Goal: Communication & Community: Answer question/provide support

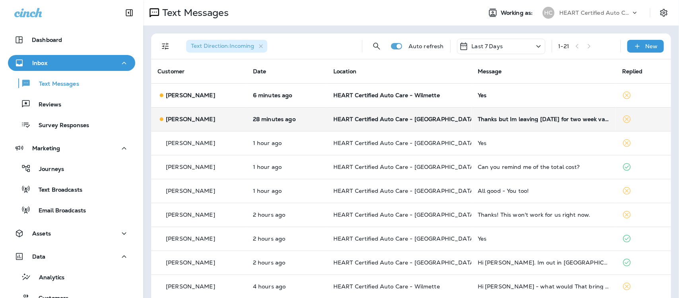
click at [497, 123] on td "Thanks but Im leaving [DATE] for two week vacations. I'll called you." at bounding box center [543, 119] width 144 height 24
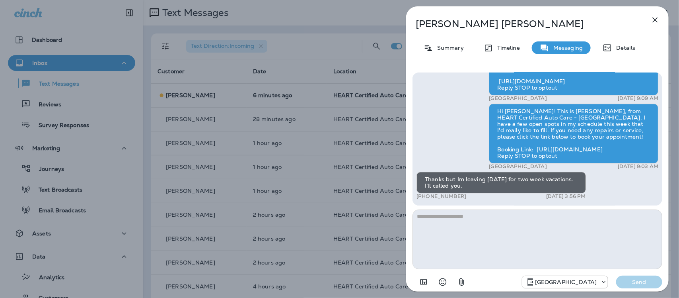
click at [440, 218] on textarea at bounding box center [538, 239] width 250 height 60
type textarea "**********"
click at [640, 275] on button "Send" at bounding box center [639, 281] width 46 height 13
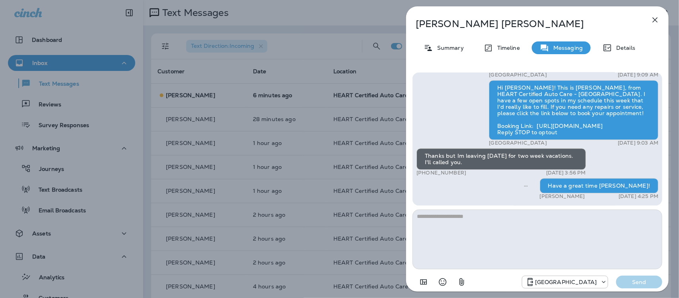
click at [656, 19] on icon "button" at bounding box center [655, 20] width 10 height 10
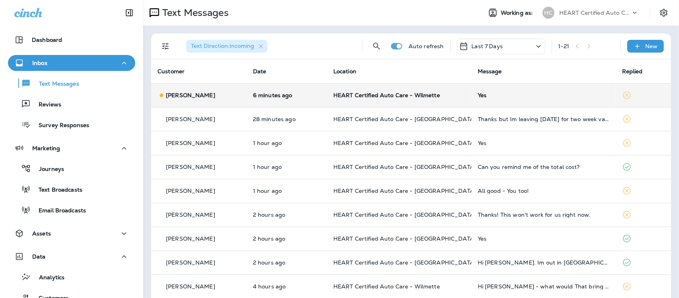
click at [531, 94] on div "Yes" at bounding box center [544, 95] width 132 height 6
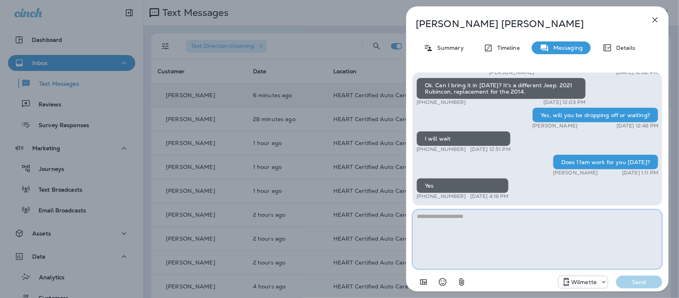
click at [507, 230] on textarea at bounding box center [538, 239] width 250 height 60
type textarea "**********"
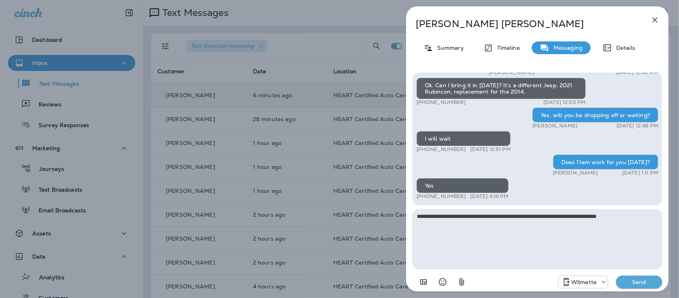
click at [641, 283] on p "Send" at bounding box center [639, 281] width 33 height 7
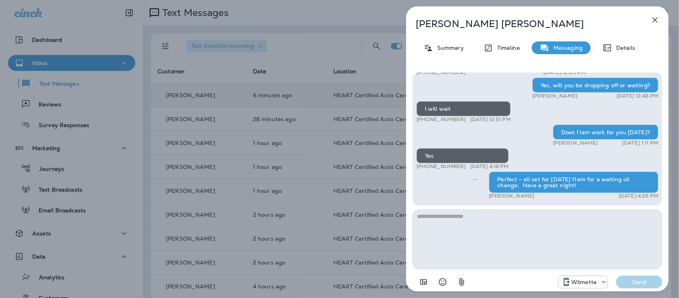
click at [655, 19] on icon "button" at bounding box center [655, 20] width 10 height 10
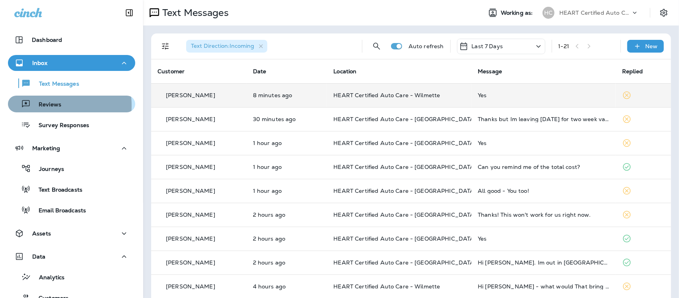
click at [46, 105] on p "Reviews" at bounding box center [46, 105] width 31 height 8
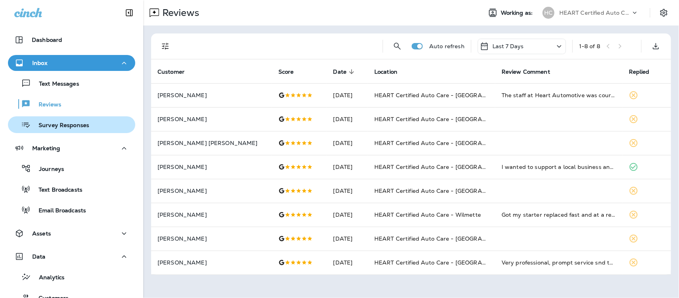
drag, startPoint x: 47, startPoint y: 126, endPoint x: 41, endPoint y: 122, distance: 7.2
click at [46, 126] on p "Survey Responses" at bounding box center [60, 126] width 58 height 8
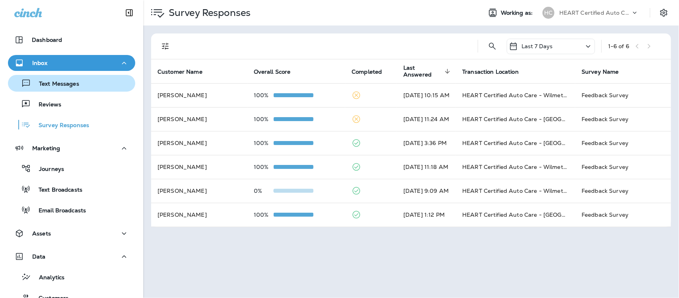
click at [53, 85] on p "Text Messages" at bounding box center [55, 84] width 48 height 8
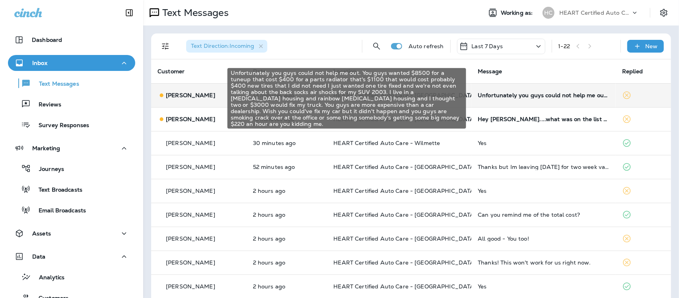
click at [544, 94] on div "Unfortunately you guys could not help me out. You guys wanted $8500 for a tuneu…" at bounding box center [544, 95] width 132 height 6
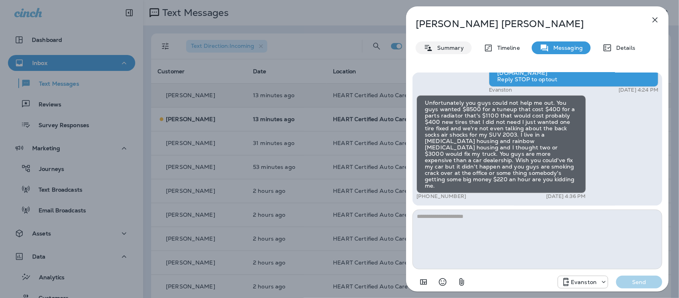
click at [454, 47] on p "Summary" at bounding box center [448, 48] width 31 height 6
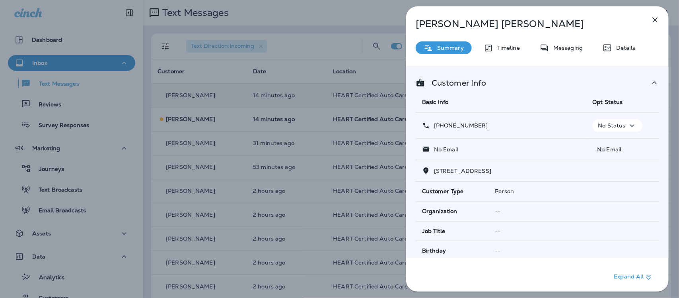
click at [631, 125] on icon "button" at bounding box center [632, 126] width 10 height 10
click at [614, 142] on p "Opt out" at bounding box center [611, 144] width 21 height 6
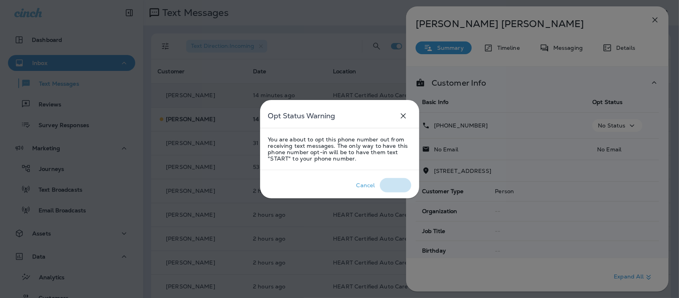
drag, startPoint x: 396, startPoint y: 184, endPoint x: 408, endPoint y: 182, distance: 11.7
click at [397, 184] on div "Confirm" at bounding box center [396, 185] width 22 height 6
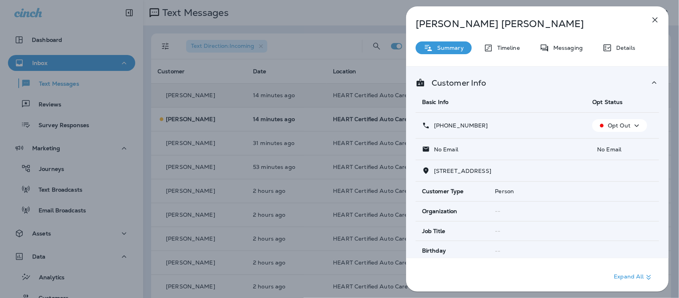
click at [630, 149] on p "No Email" at bounding box center [622, 149] width 60 height 6
click at [613, 150] on p "No Email" at bounding box center [622, 149] width 60 height 6
click at [658, 20] on icon "button" at bounding box center [655, 20] width 10 height 10
